Goal: Find contact information: Find contact information

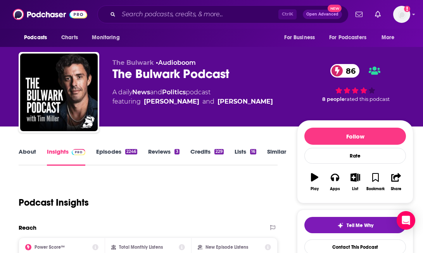
click at [32, 155] on link "About" at bounding box center [27, 157] width 17 height 18
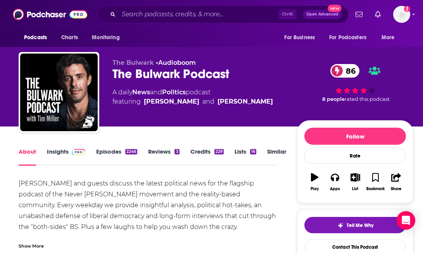
click at [72, 157] on link "Insights" at bounding box center [66, 157] width 38 height 18
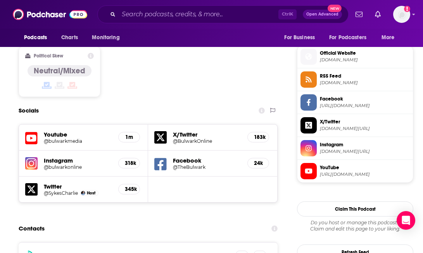
scroll to position [697, 0]
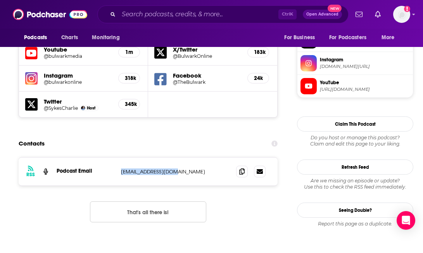
drag, startPoint x: 176, startPoint y: 139, endPoint x: 120, endPoint y: 137, distance: 56.2
click at [120, 157] on div "RSS Podcast Email info@thebulwark.com info@thebulwark.com" at bounding box center [148, 171] width 259 height 28
copy p "info@thebulwark.com"
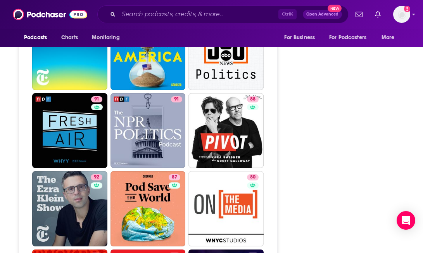
scroll to position [1918, 0]
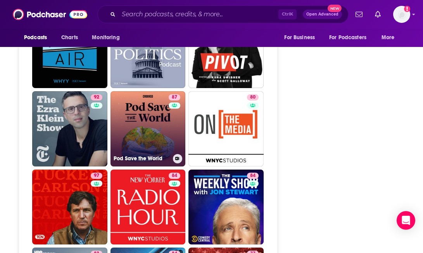
click at [116, 95] on link "87 Pod Save the World" at bounding box center [147, 128] width 75 height 75
type input "https://www.podchaser.com/podcasts/pod-save-the-world-245010"
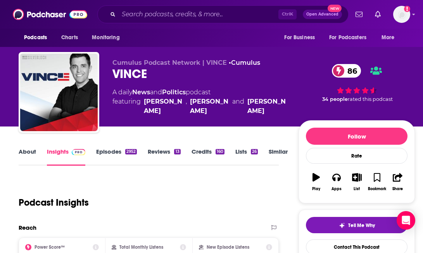
click at [19, 153] on link "About" at bounding box center [27, 157] width 17 height 18
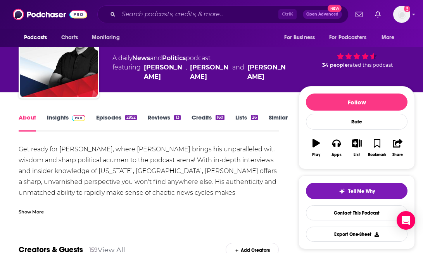
scroll to position [39, 0]
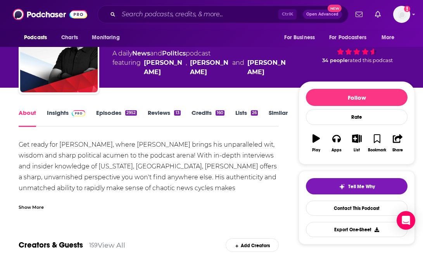
click at [33, 207] on div "Show More" at bounding box center [31, 206] width 25 height 7
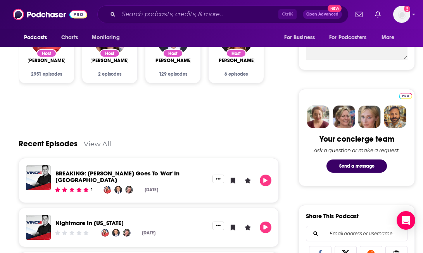
scroll to position [77, 0]
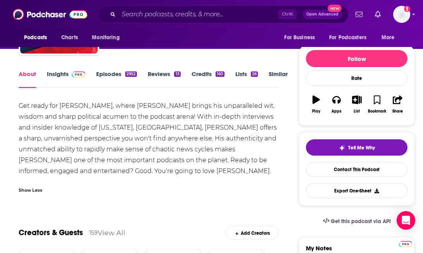
click at [58, 72] on link "Insights" at bounding box center [66, 79] width 38 height 18
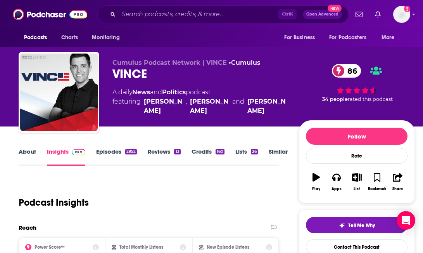
scroll to position [77, 0]
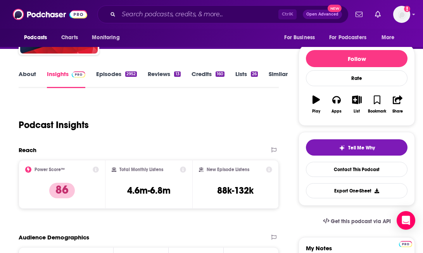
click at [27, 74] on link "About" at bounding box center [27, 79] width 17 height 18
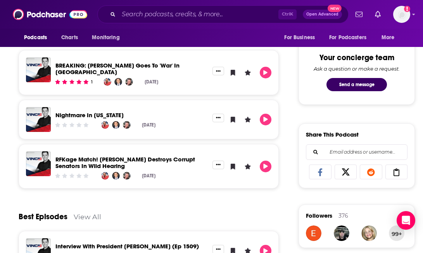
scroll to position [349, 0]
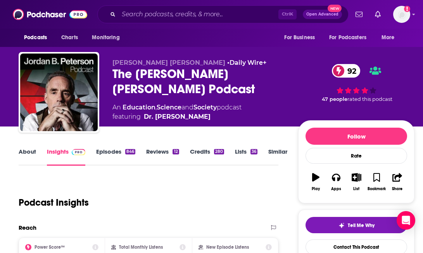
click at [34, 152] on link "About" at bounding box center [27, 157] width 17 height 18
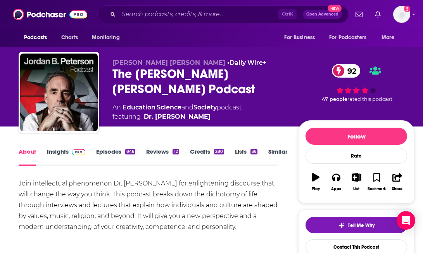
click at [65, 153] on link "Insights" at bounding box center [66, 157] width 38 height 18
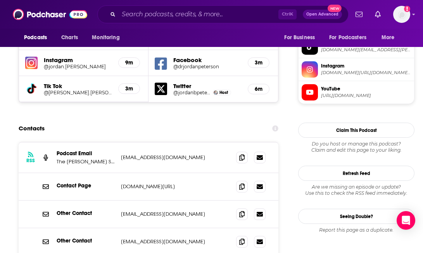
scroll to position [736, 0]
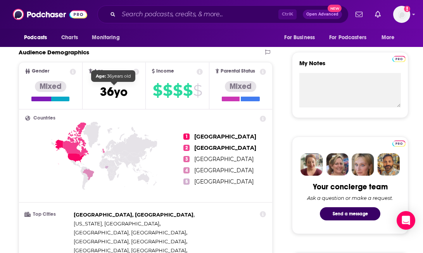
scroll to position [310, 0]
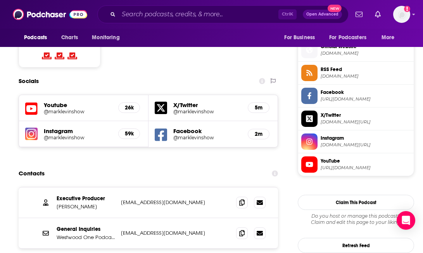
scroll to position [620, 0]
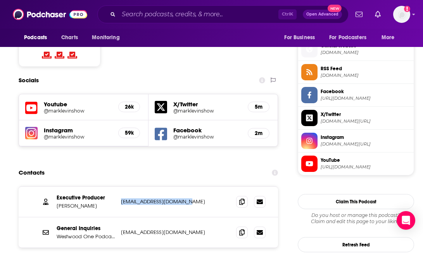
drag, startPoint x: 199, startPoint y: 177, endPoint x: 121, endPoint y: 180, distance: 78.7
click at [121, 198] on p "rsementa@westwoodone.com" at bounding box center [172, 201] width 103 height 7
copy p "rsementa@westwoodone.com"
drag, startPoint x: 96, startPoint y: 182, endPoint x: 68, endPoint y: 184, distance: 28.0
click at [68, 202] on p "Rich Sementa" at bounding box center [86, 205] width 58 height 7
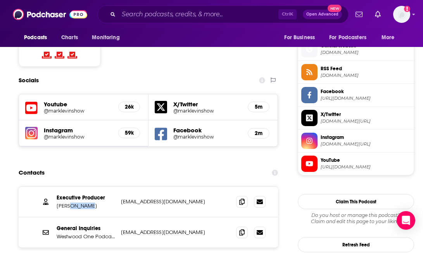
copy p "Sementa"
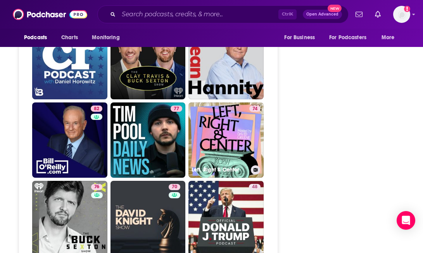
scroll to position [1782, 0]
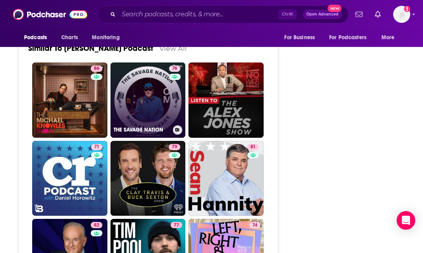
click at [163, 101] on link "76 THE SAVAGE NATION" at bounding box center [147, 99] width 75 height 75
type input "https://www.podchaser.com/podcasts/the-savage-nation-30248"
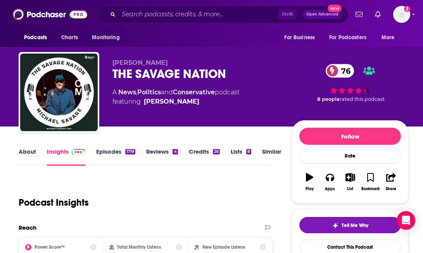
click at [31, 157] on link "About" at bounding box center [27, 157] width 17 height 18
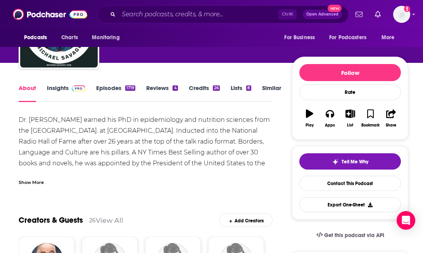
scroll to position [194, 0]
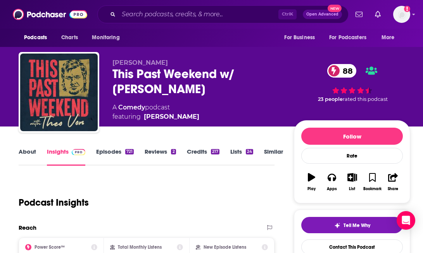
click at [20, 157] on link "About" at bounding box center [27, 157] width 17 height 18
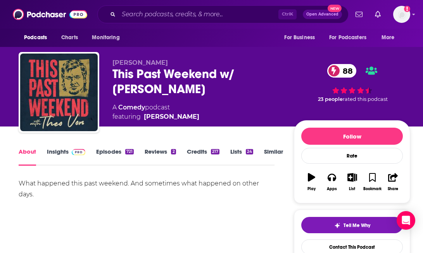
click at [59, 150] on link "Insights" at bounding box center [66, 157] width 38 height 18
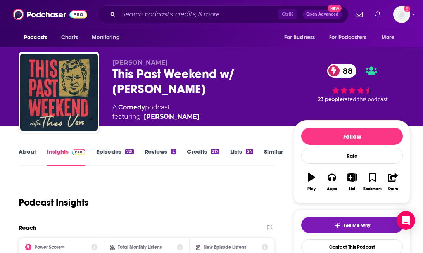
click at [32, 154] on link "About" at bounding box center [27, 157] width 17 height 18
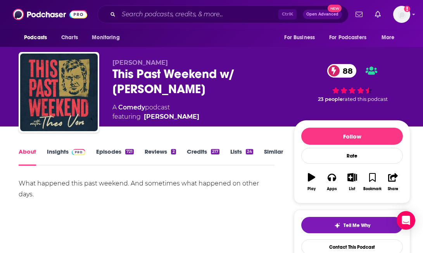
click at [63, 149] on link "Insights" at bounding box center [66, 157] width 38 height 18
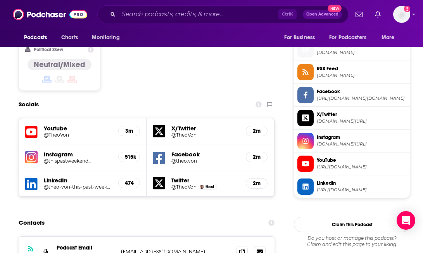
scroll to position [658, 0]
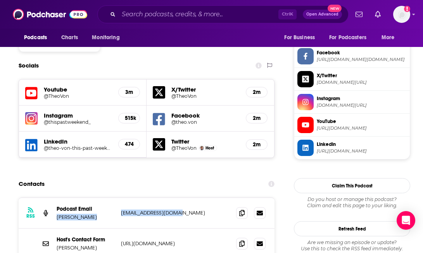
drag, startPoint x: 189, startPoint y: 155, endPoint x: 115, endPoint y: 155, distance: 73.2
click at [115, 198] on div "RSS Podcast Email [PERSON_NAME] [EMAIL_ADDRESS][DOMAIN_NAME] [EMAIL_ADDRESS][DO…" at bounding box center [147, 213] width 256 height 31
click at [170, 198] on div "RSS Podcast Email [PERSON_NAME] [EMAIL_ADDRESS][DOMAIN_NAME] [EMAIL_ADDRESS][DO…" at bounding box center [147, 213] width 256 height 31
drag, startPoint x: 186, startPoint y: 160, endPoint x: 121, endPoint y: 164, distance: 65.2
click at [121, 198] on div "RSS Podcast Email [PERSON_NAME] [EMAIL_ADDRESS][DOMAIN_NAME] [EMAIL_ADDRESS][DO…" at bounding box center [147, 213] width 256 height 31
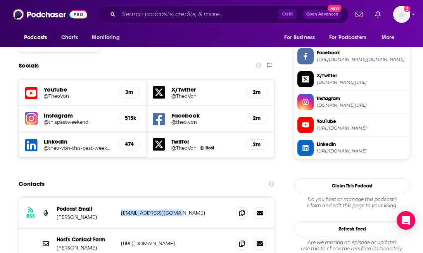
copy p "[EMAIL_ADDRESS][DOMAIN_NAME]"
